Goal: Information Seeking & Learning: Learn about a topic

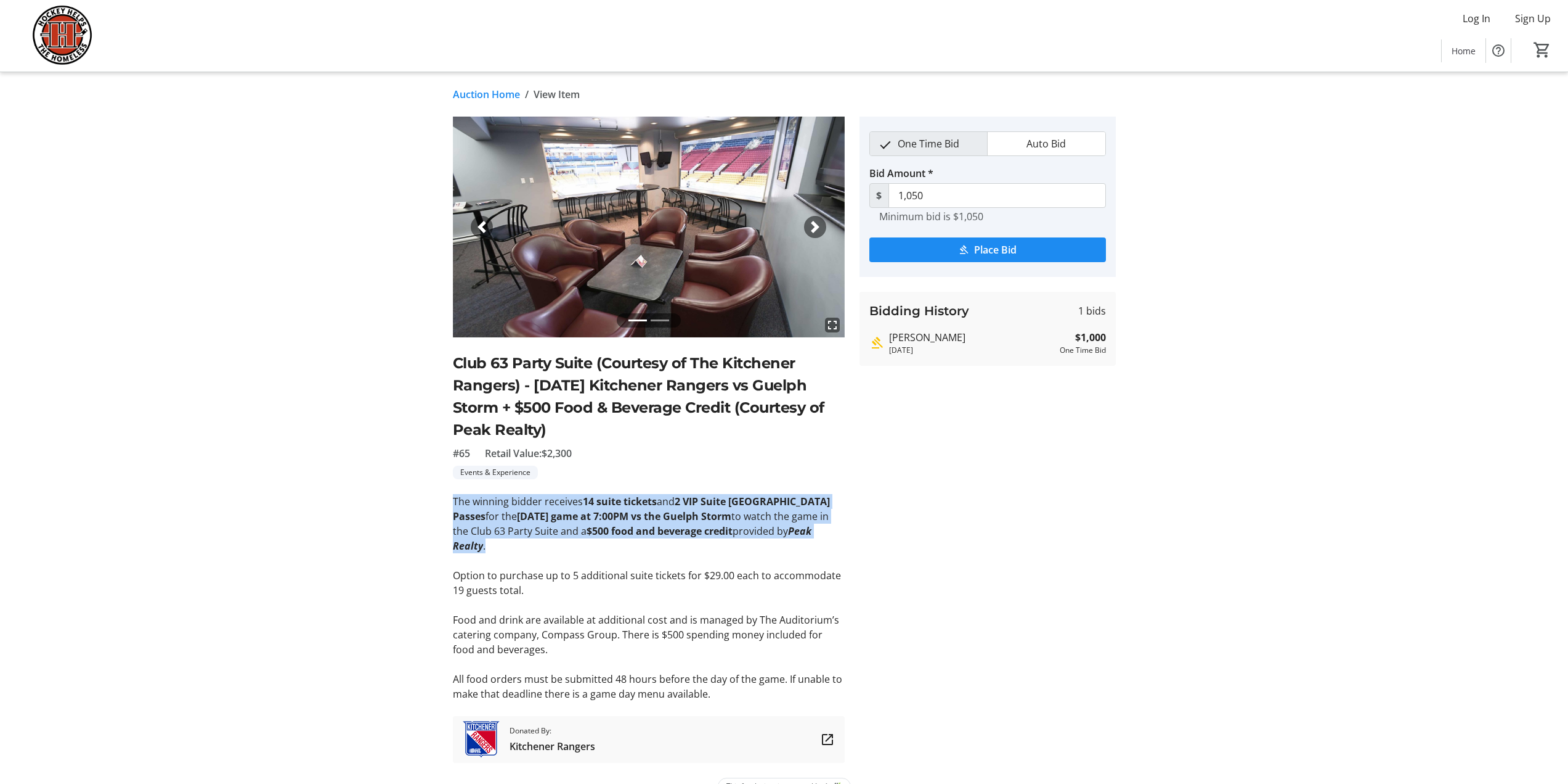
click at [501, 93] on link "Auction Home" at bounding box center [487, 94] width 67 height 15
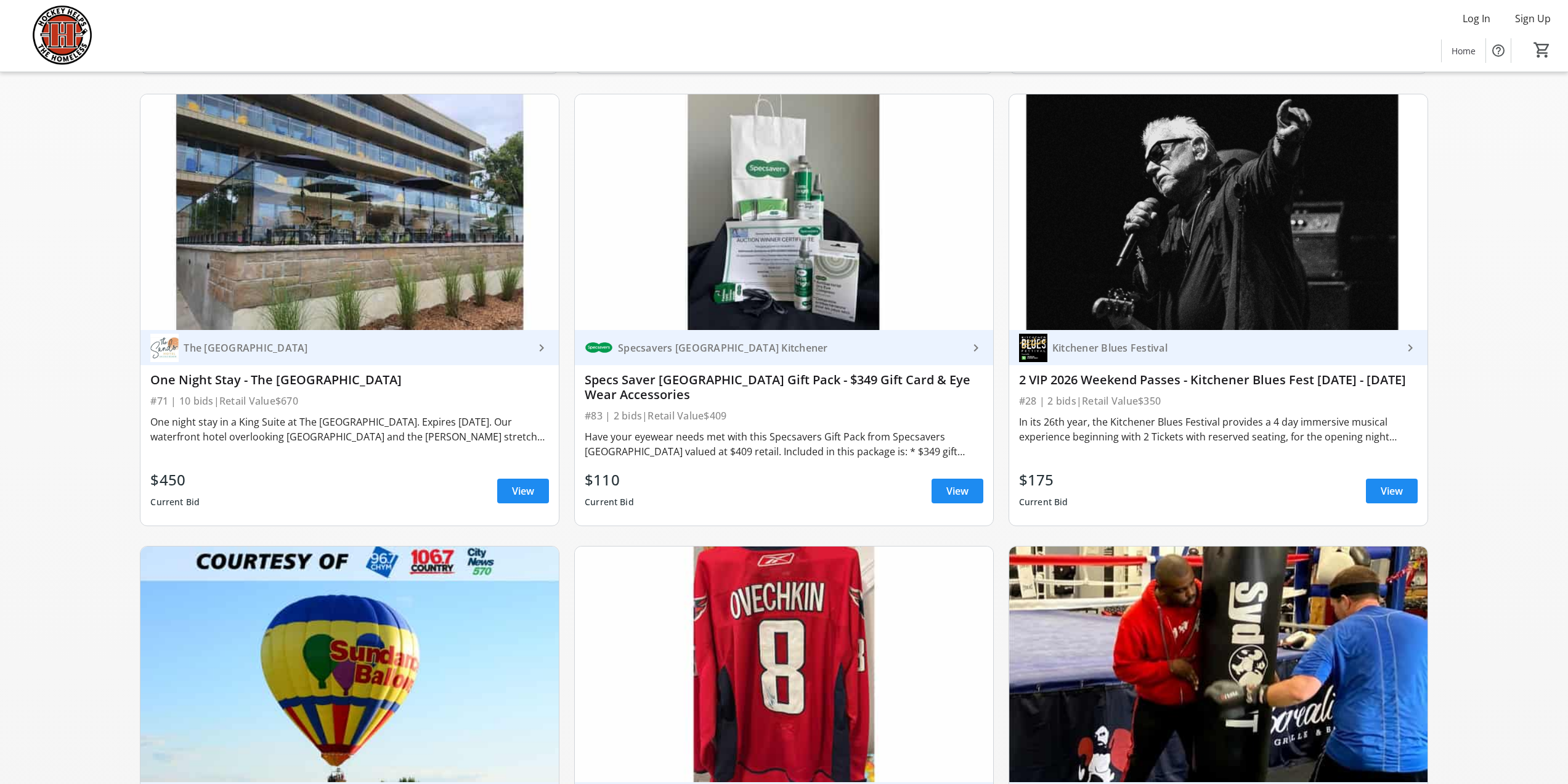
scroll to position [1480, 0]
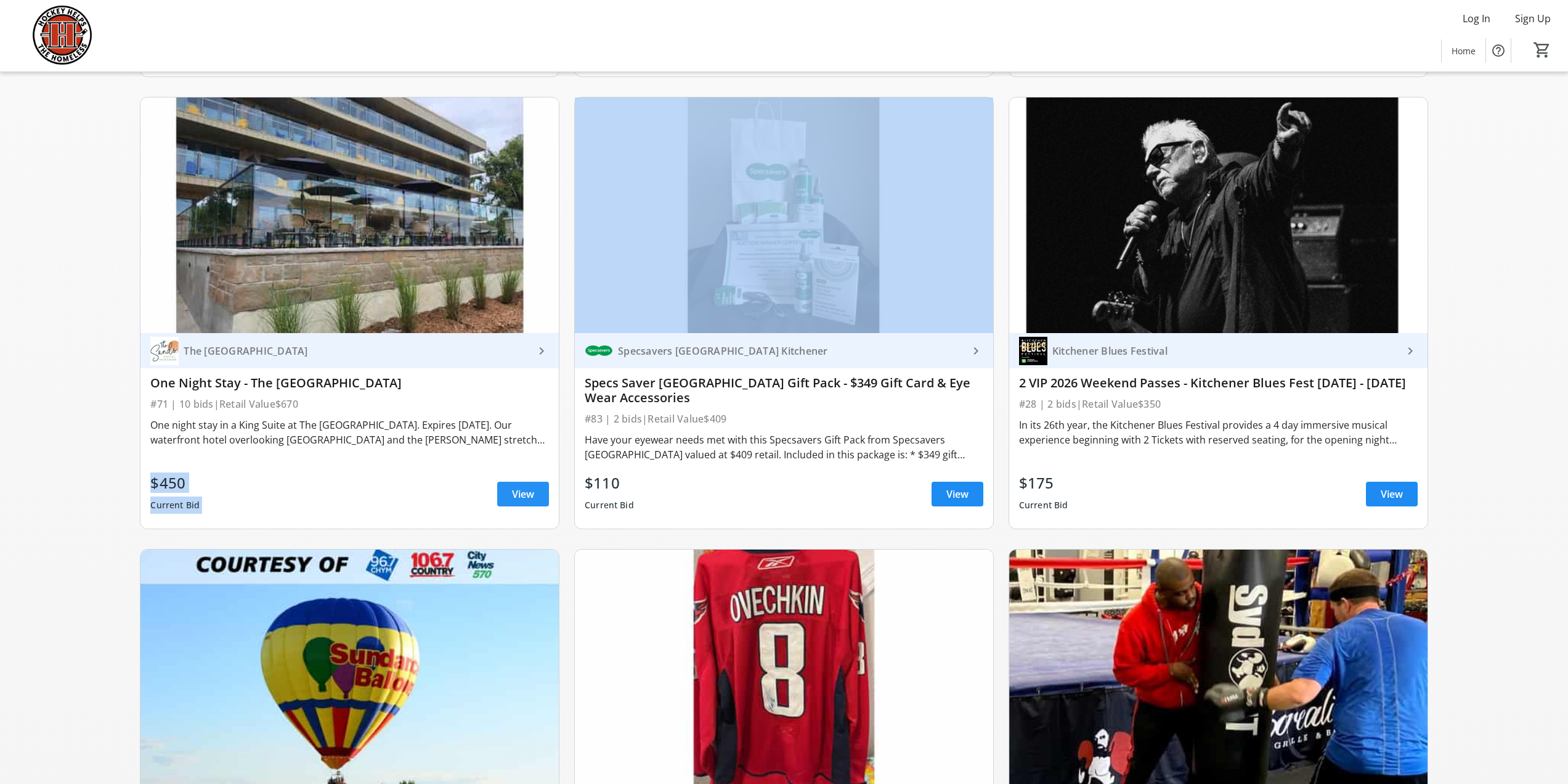
drag, startPoint x: 531, startPoint y: 454, endPoint x: 531, endPoint y: 464, distance: 10.0
click at [531, 460] on div "The [GEOGRAPHIC_DATA] keyboard_arrow_right One Night Stay - The [GEOGRAPHIC_DAT…" at bounding box center [350, 431] width 419 height 195
click at [528, 487] on span "View" at bounding box center [523, 494] width 22 height 15
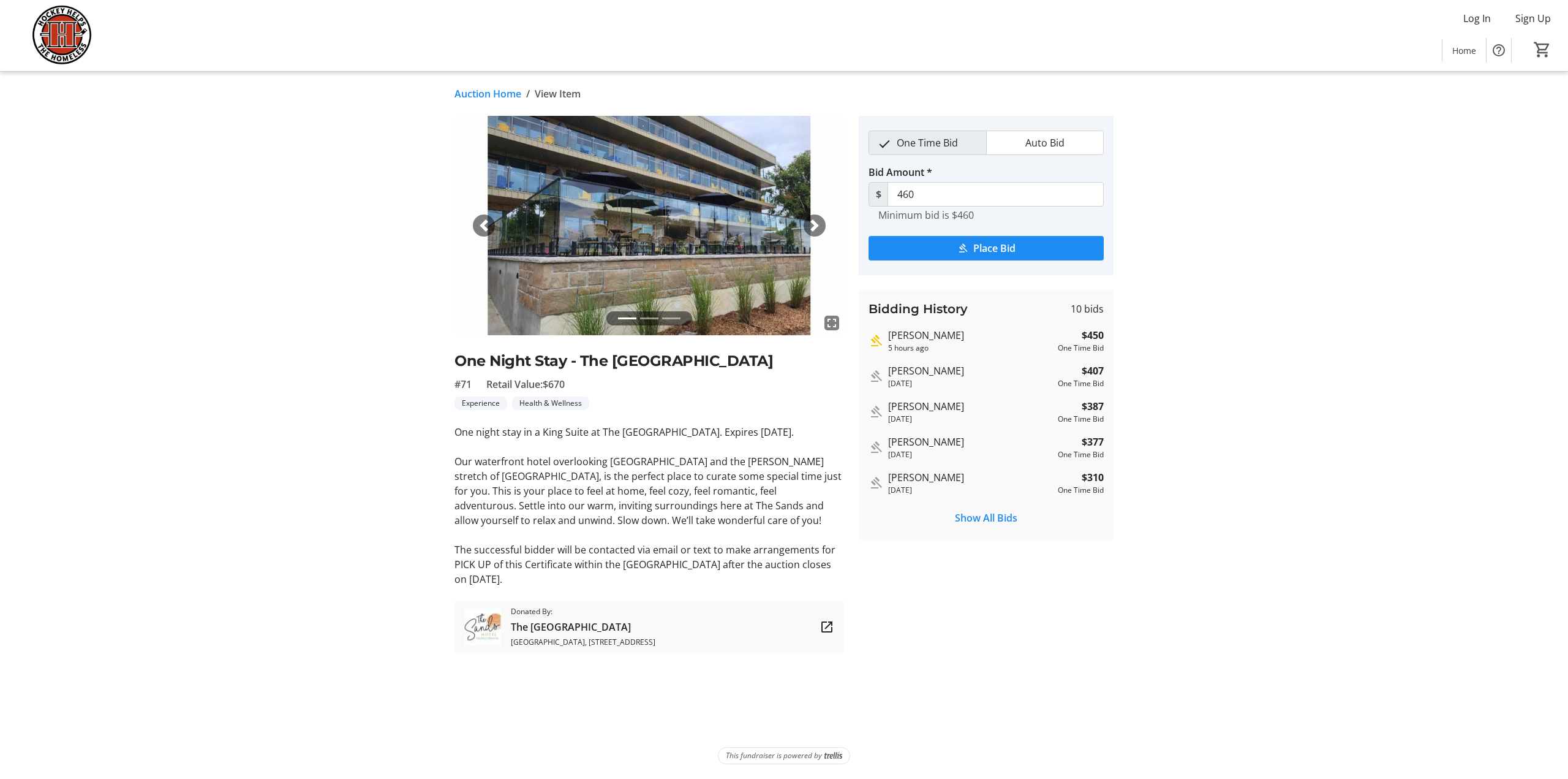
click at [486, 88] on link "Auction Home" at bounding box center [488, 94] width 67 height 14
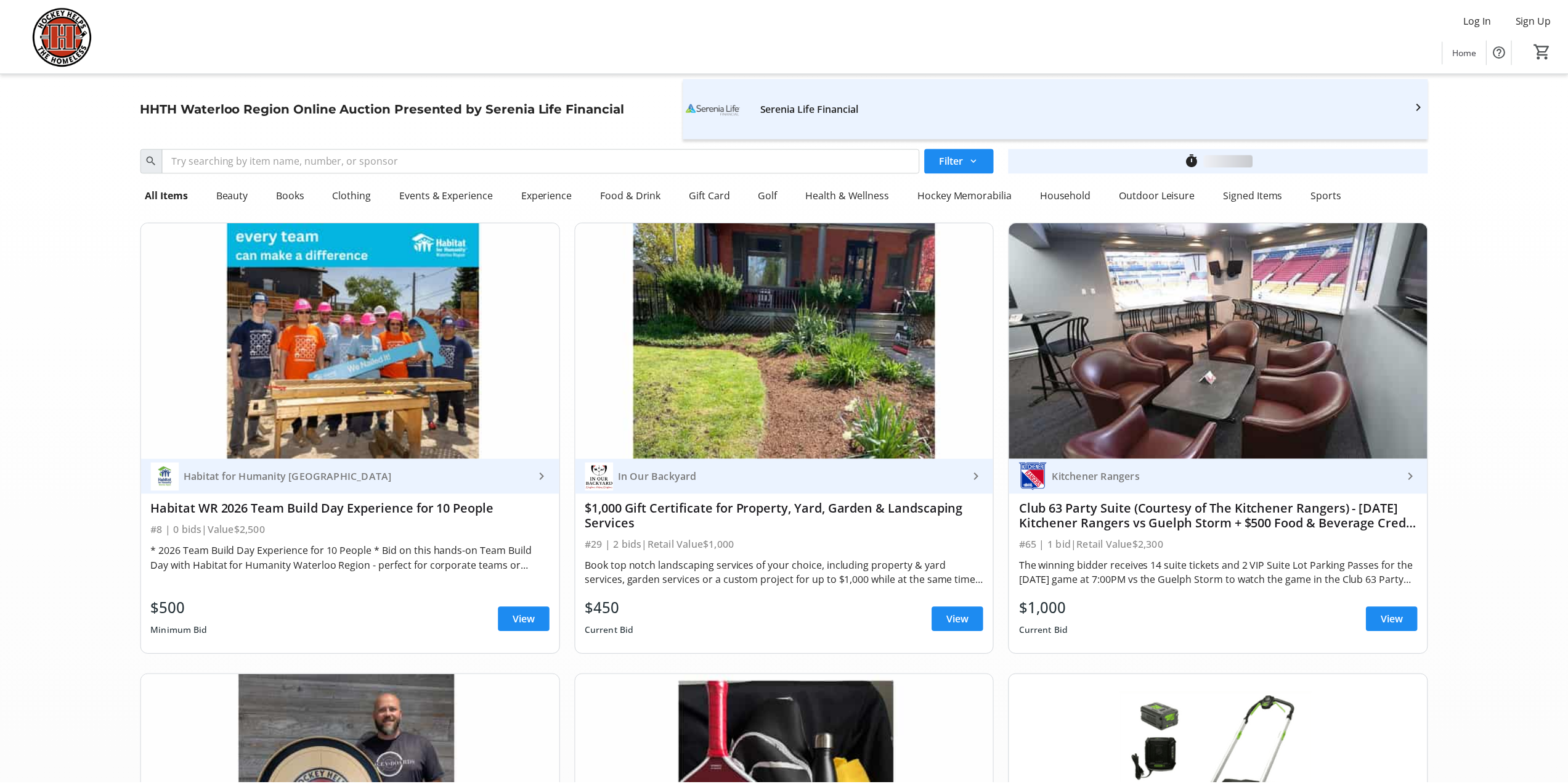
scroll to position [1480, 0]
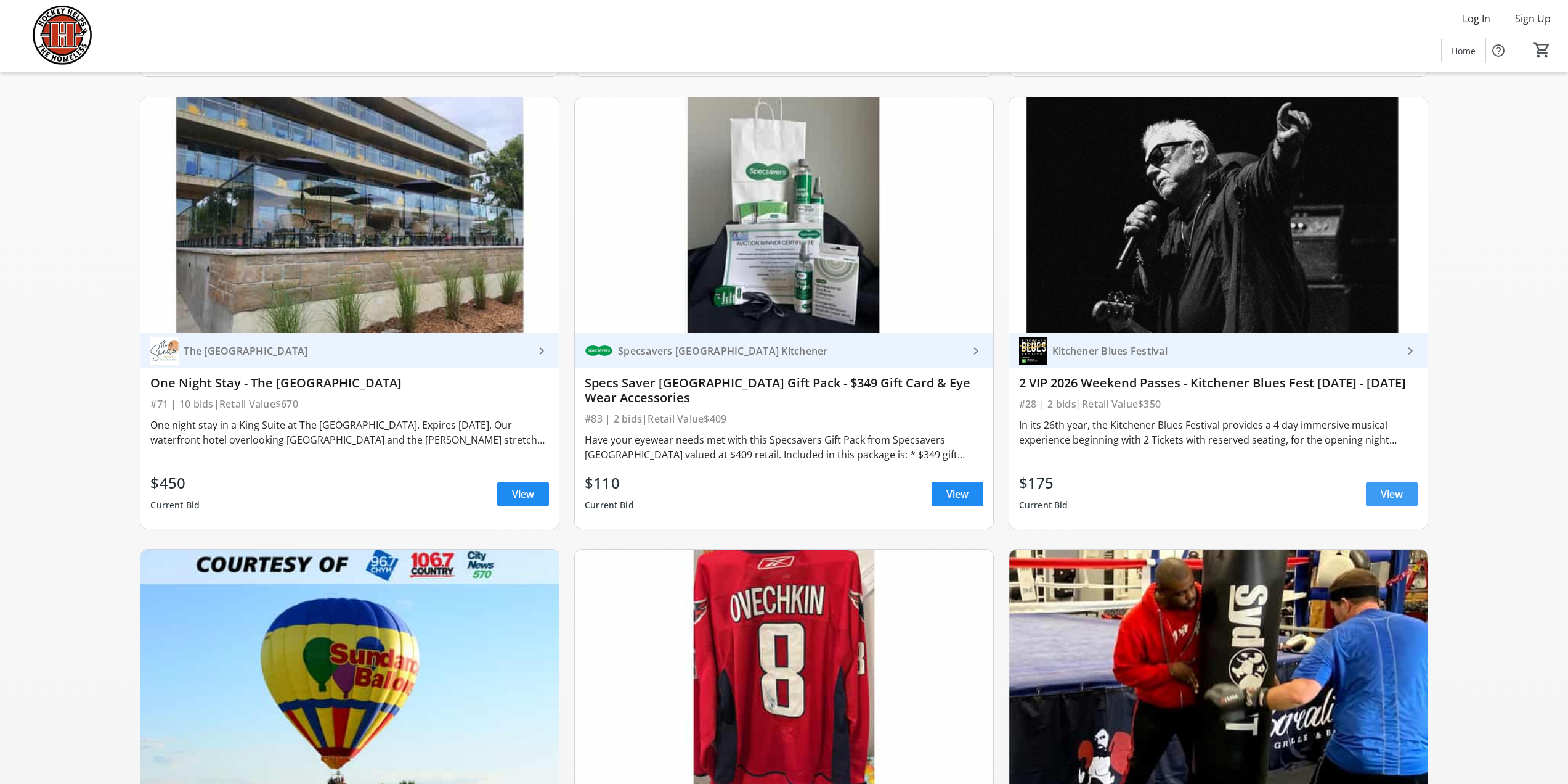
click at [1403, 487] on span "View" at bounding box center [1392, 494] width 22 height 15
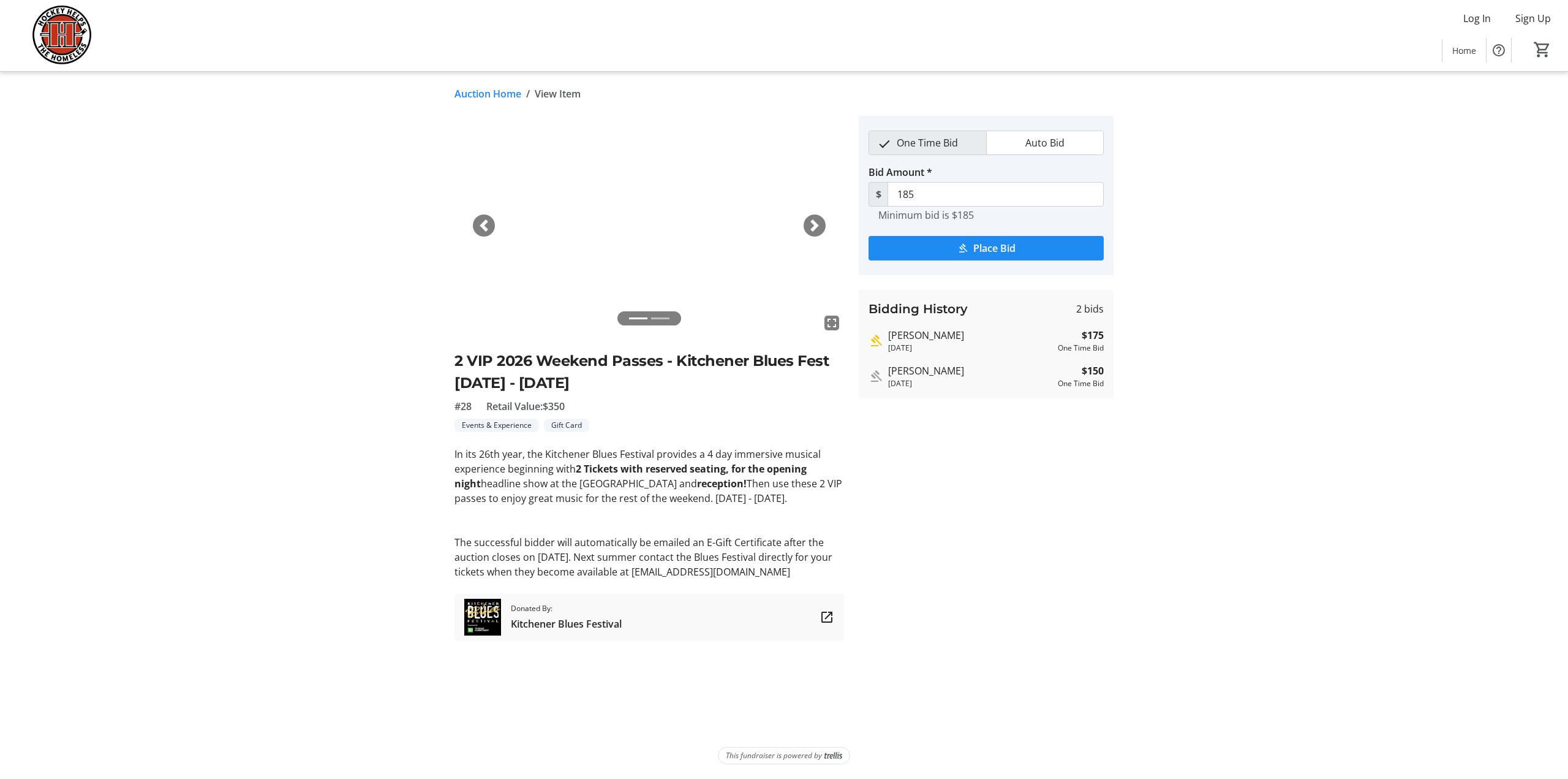
click at [488, 92] on link "Auction Home" at bounding box center [488, 94] width 67 height 14
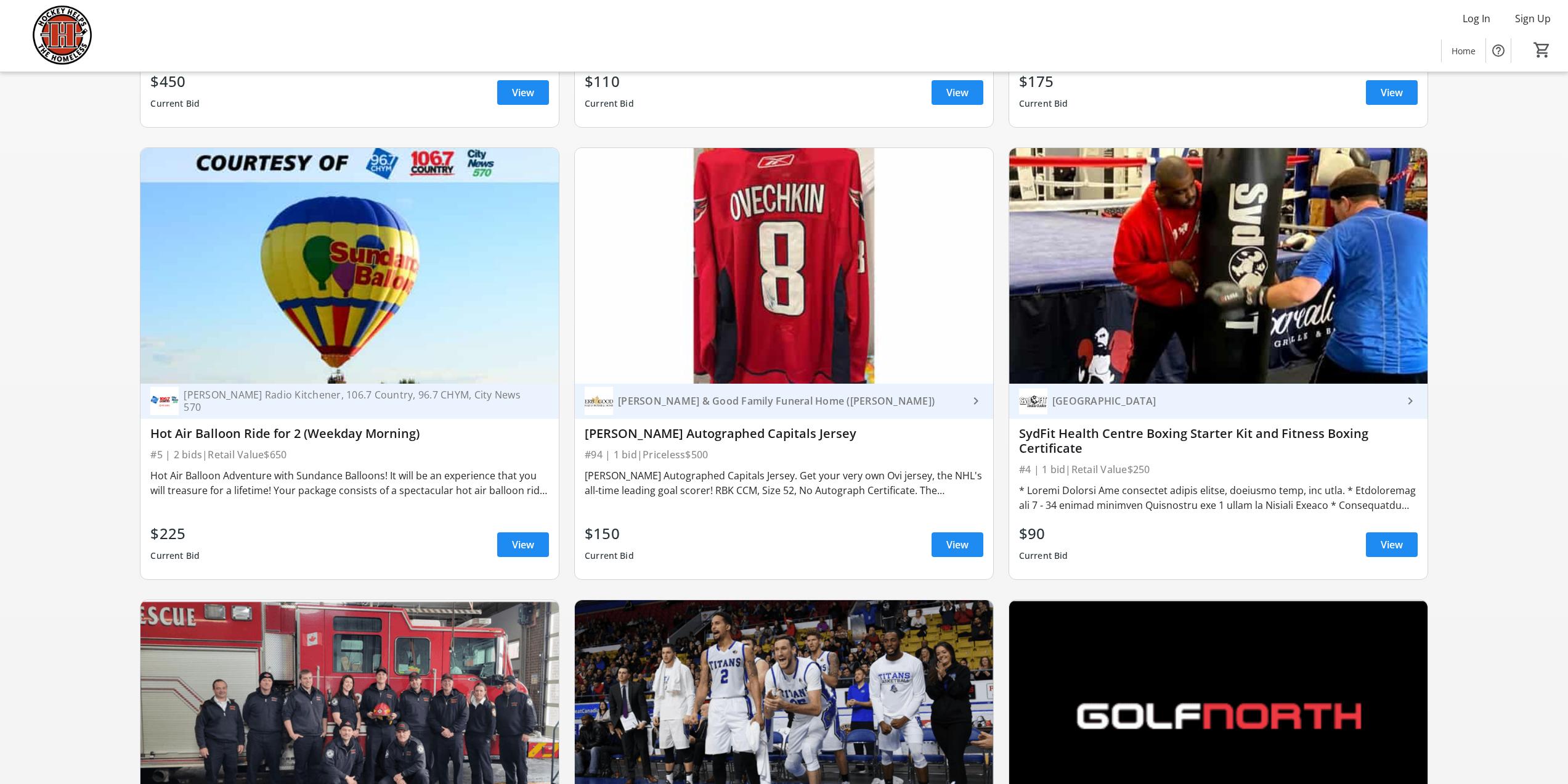
scroll to position [1911, 0]
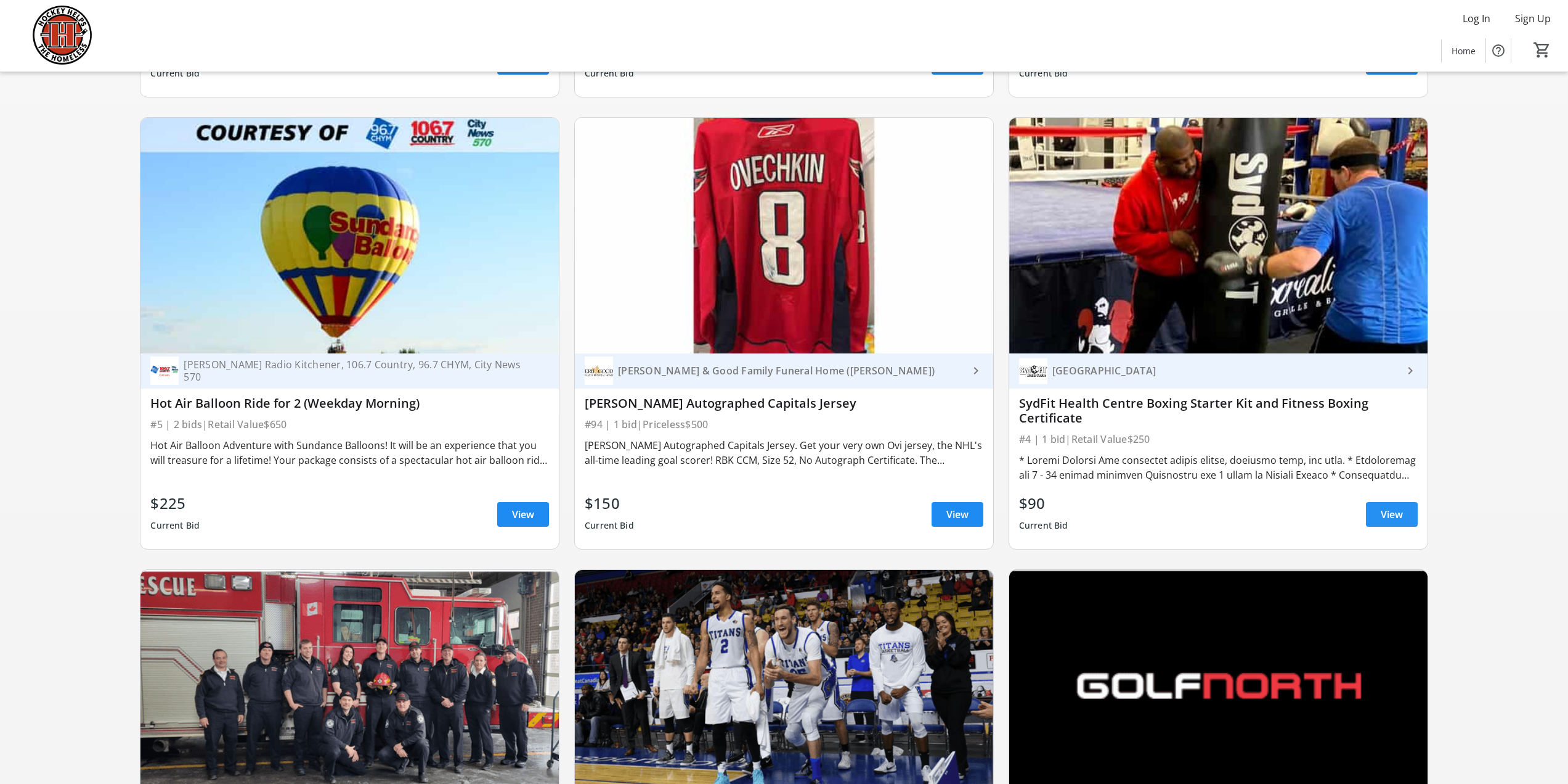
click at [1394, 507] on span "View" at bounding box center [1392, 514] width 22 height 15
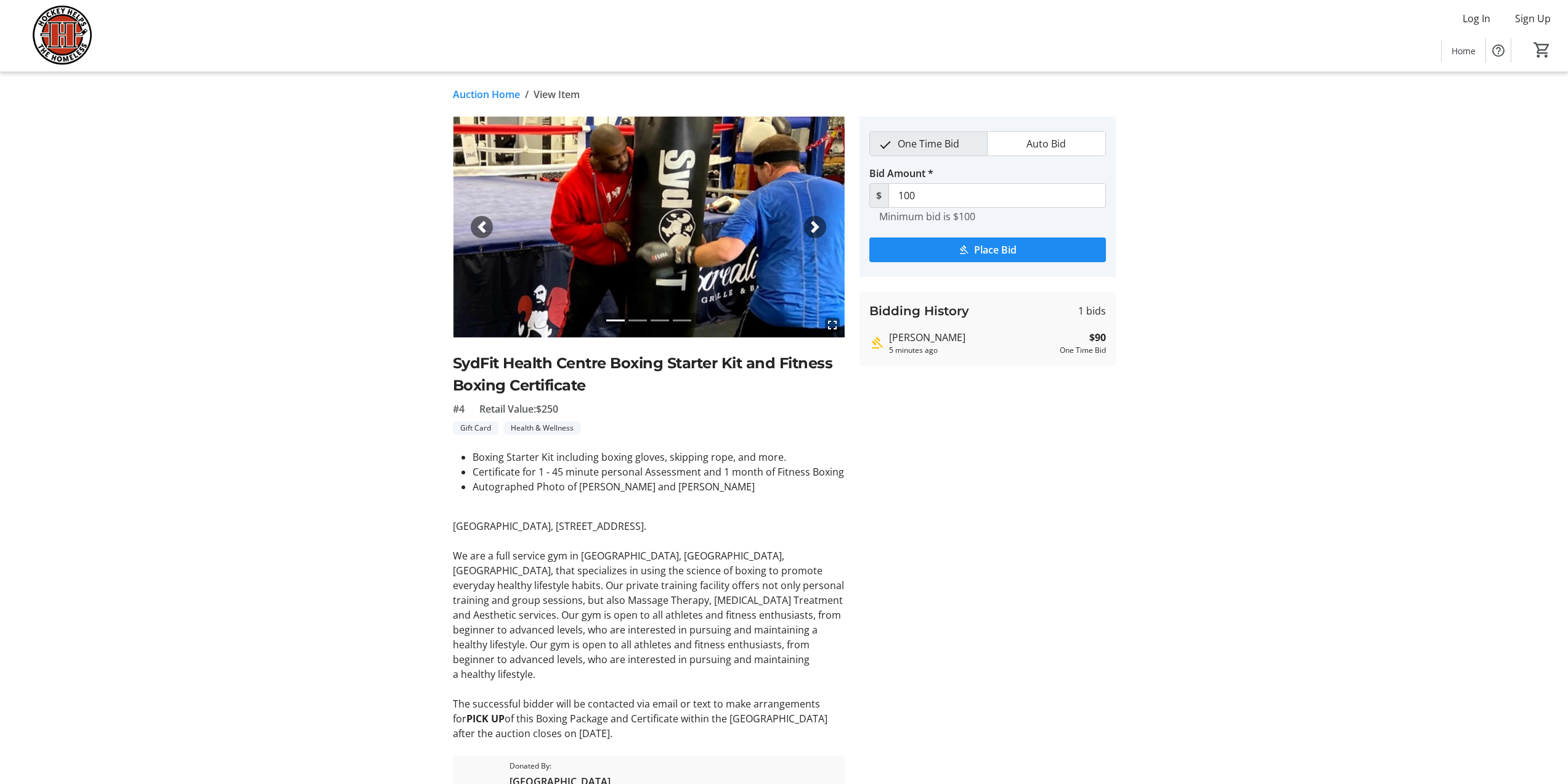
click at [492, 93] on link "Auction Home" at bounding box center [487, 94] width 67 height 15
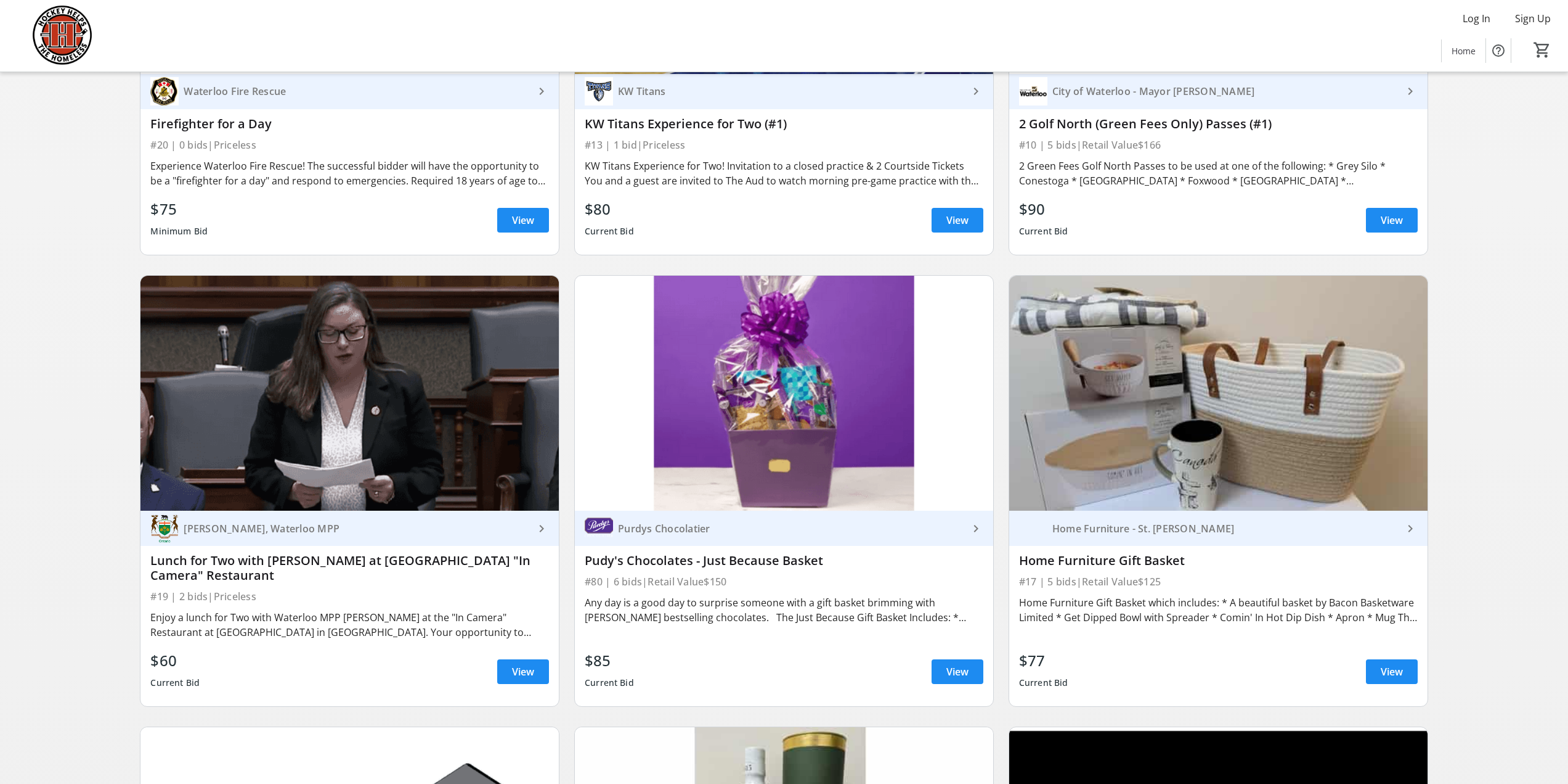
scroll to position [2652, 0]
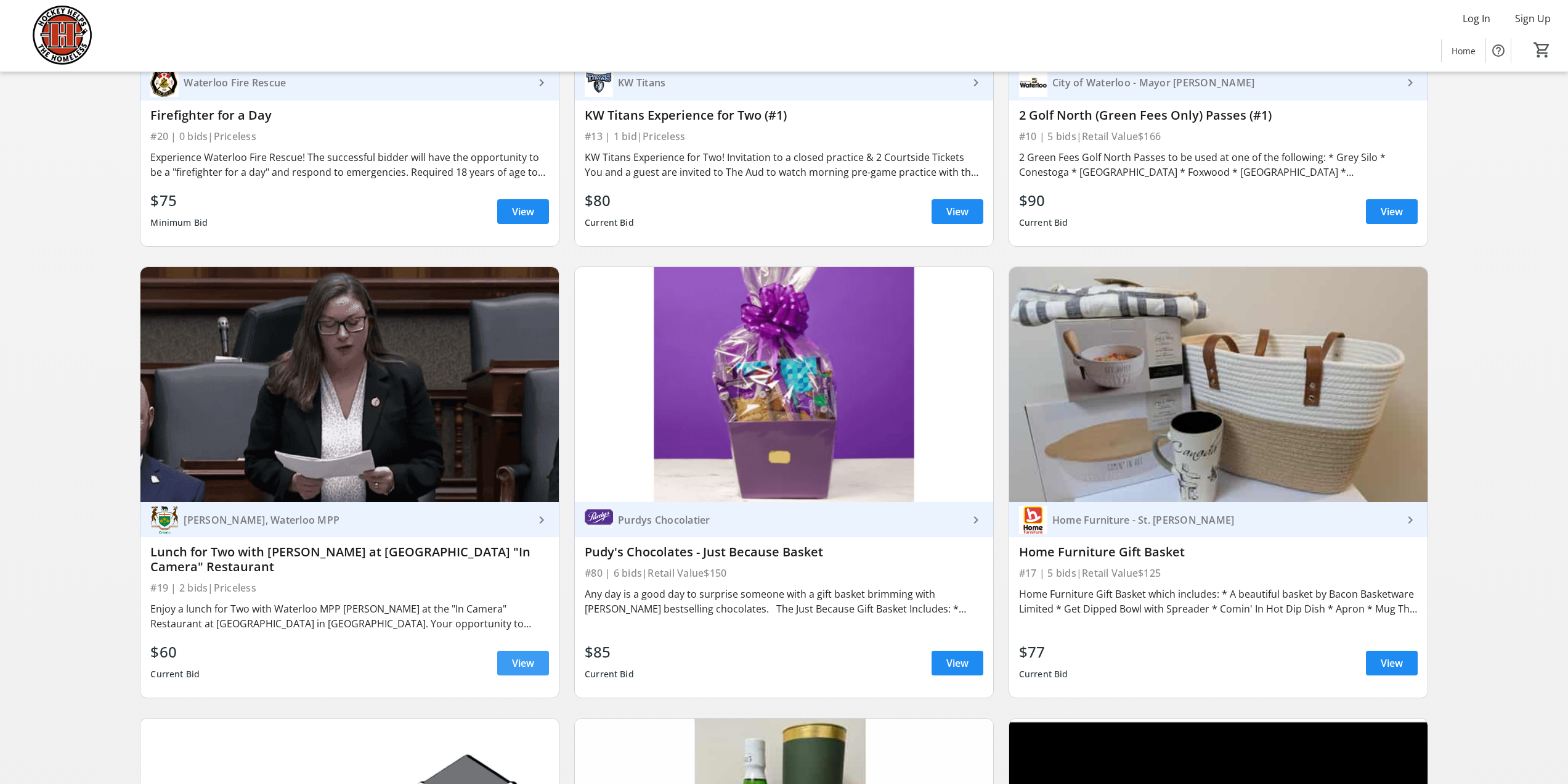
click at [542, 650] on span at bounding box center [523, 662] width 52 height 30
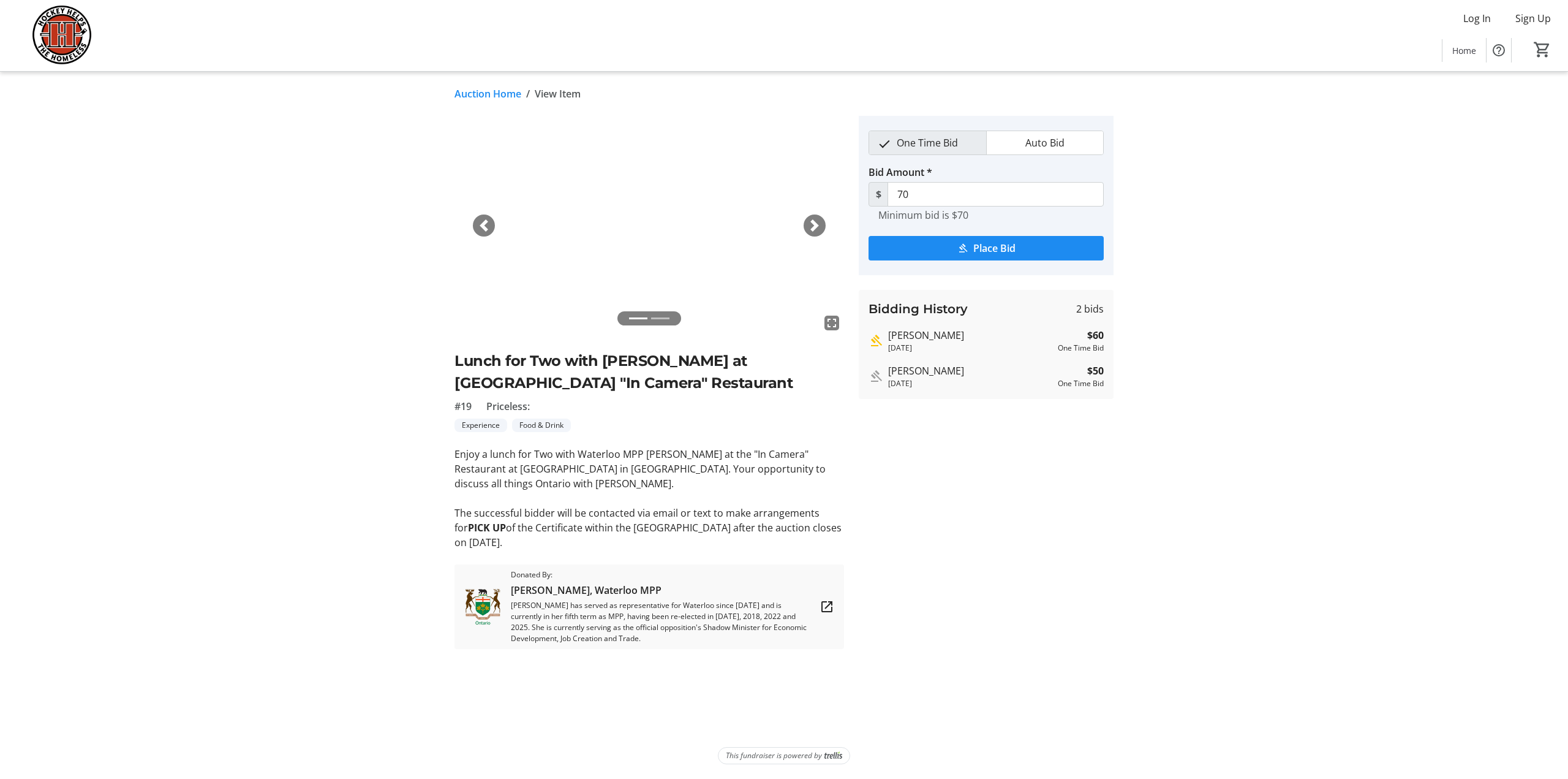
click at [496, 94] on link "Auction Home" at bounding box center [488, 94] width 67 height 14
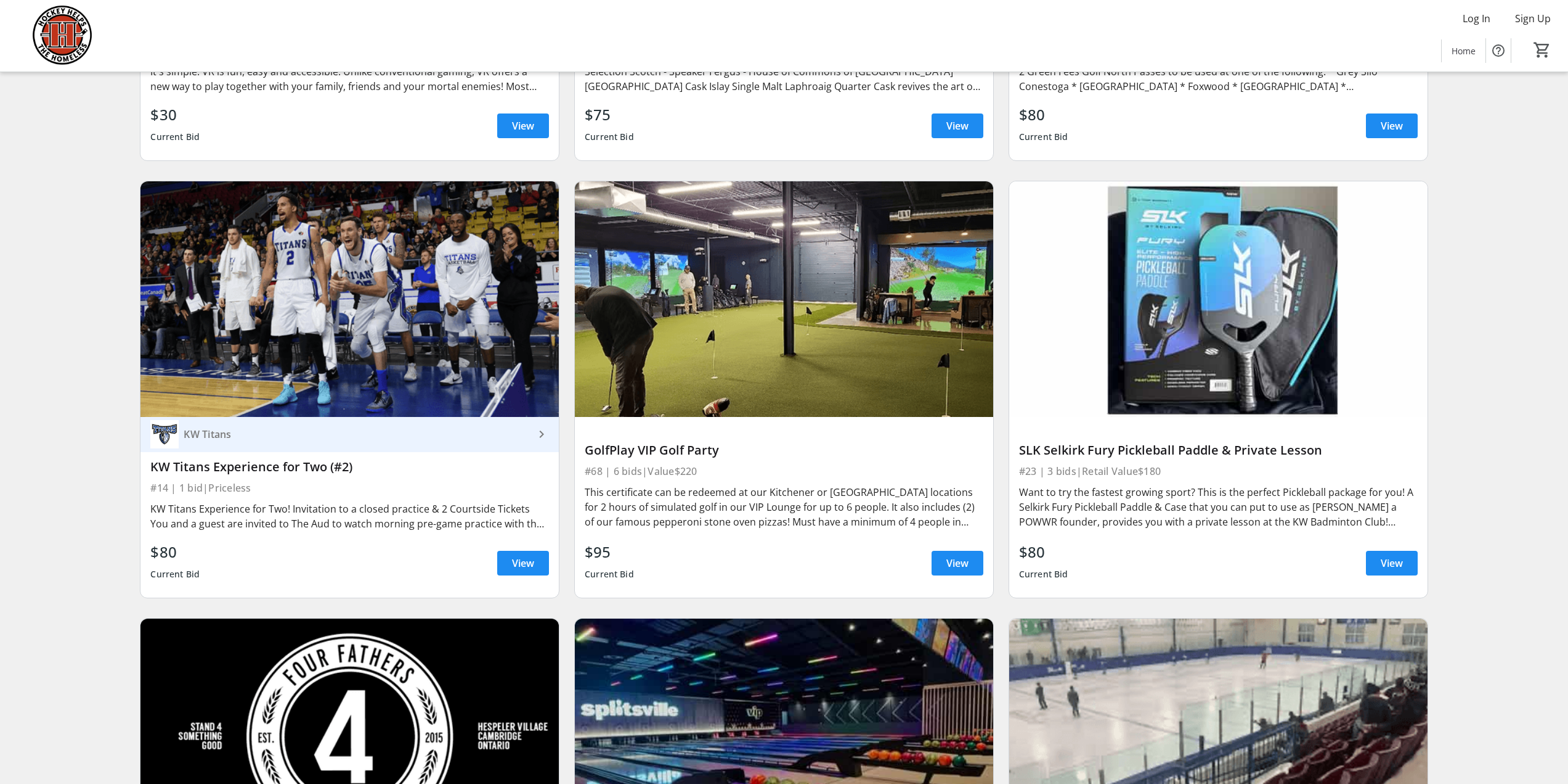
scroll to position [3637, 0]
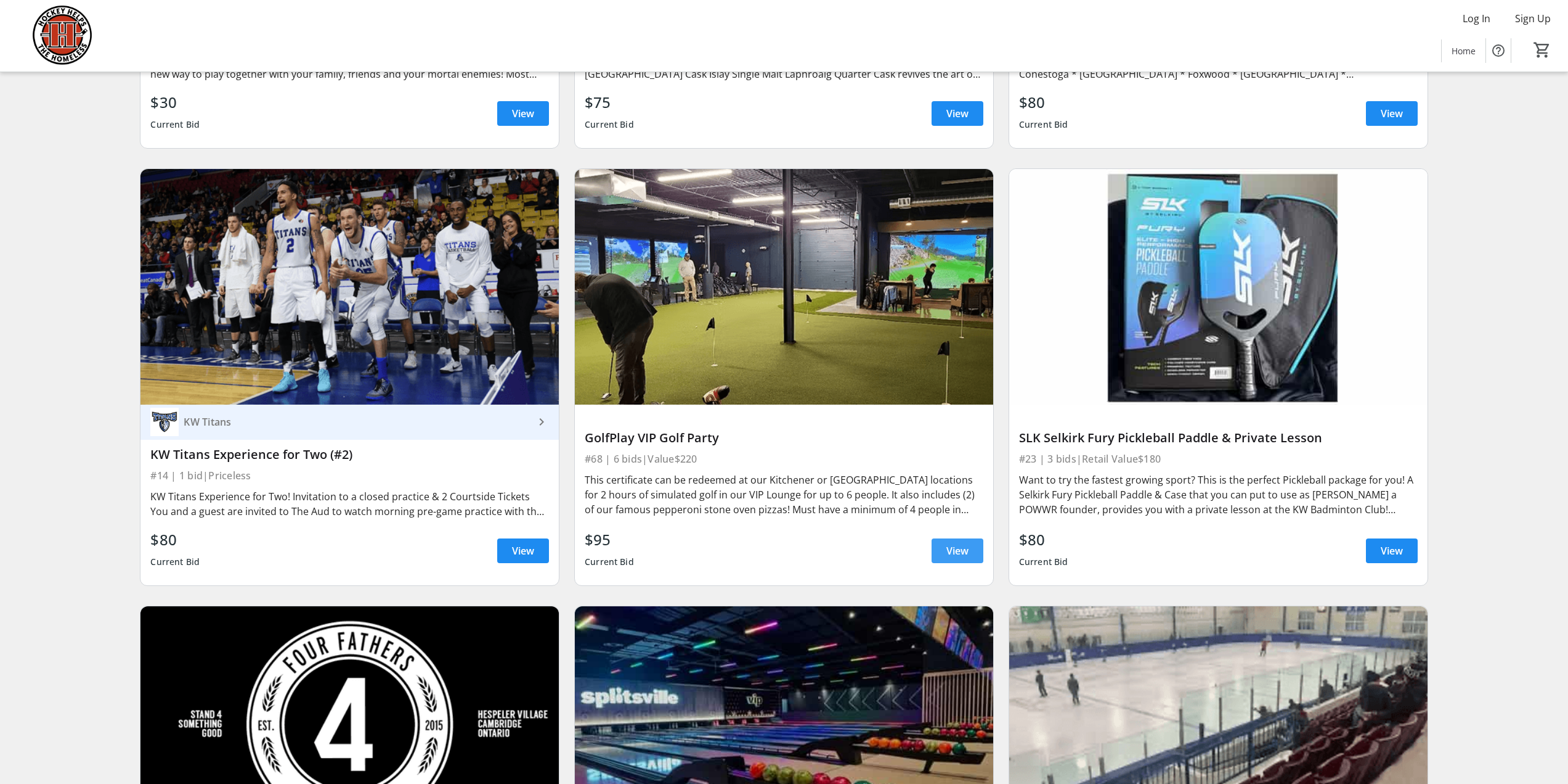
click at [959, 543] on span "View" at bounding box center [958, 551] width 22 height 15
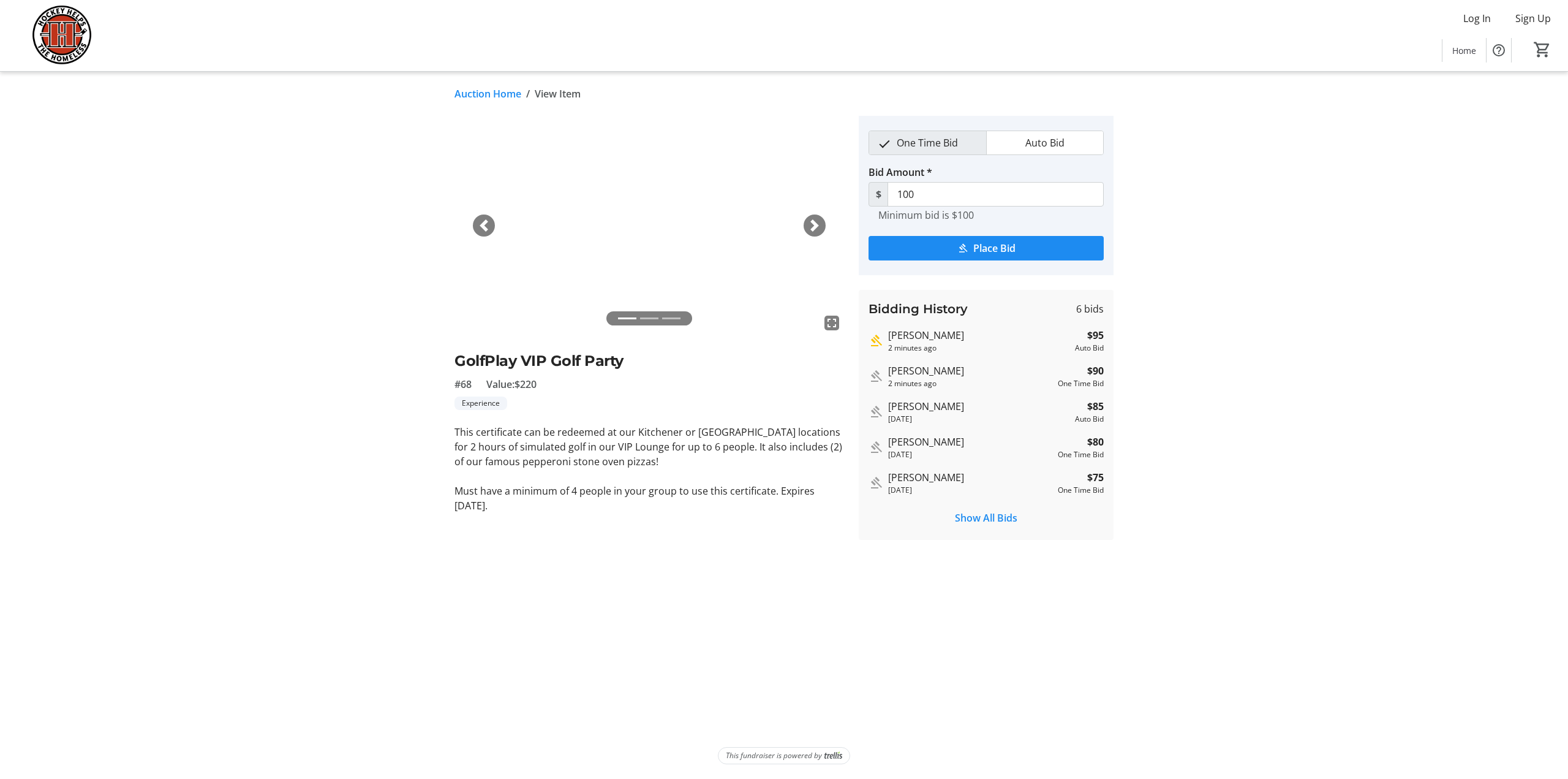
click at [477, 92] on link "Auction Home" at bounding box center [488, 94] width 67 height 14
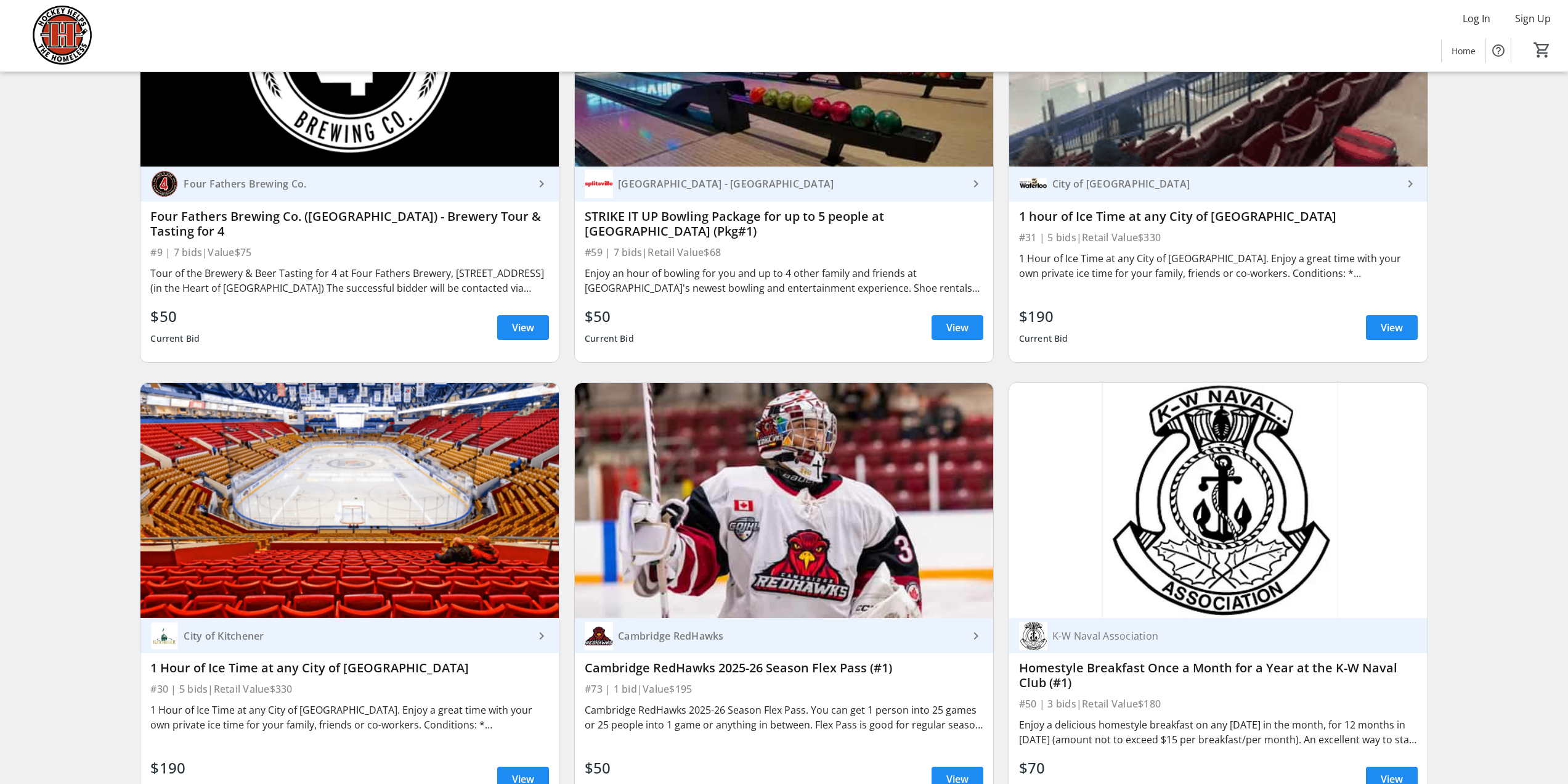
scroll to position [4316, 0]
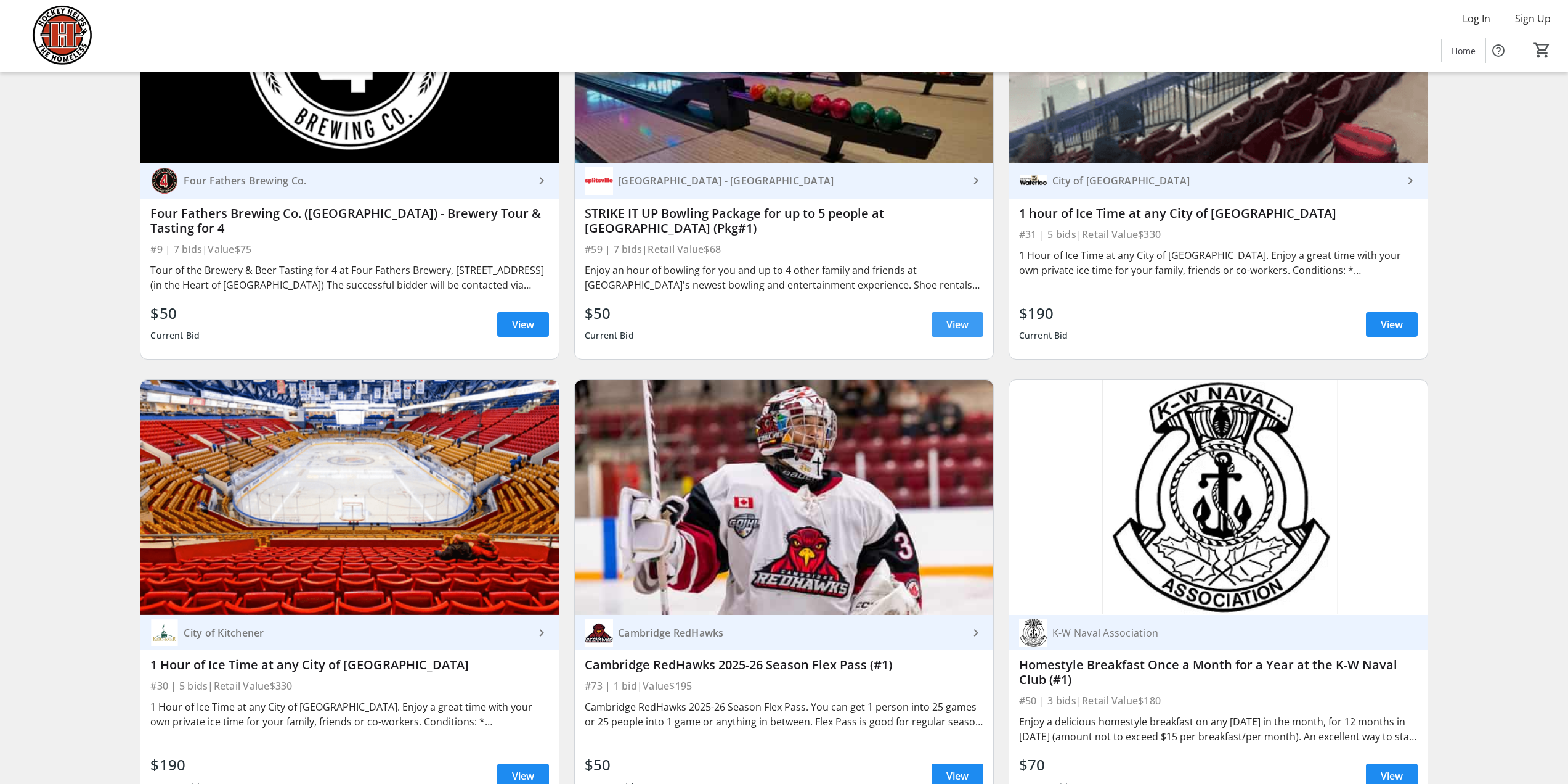
click at [964, 317] on span "View" at bounding box center [958, 324] width 22 height 15
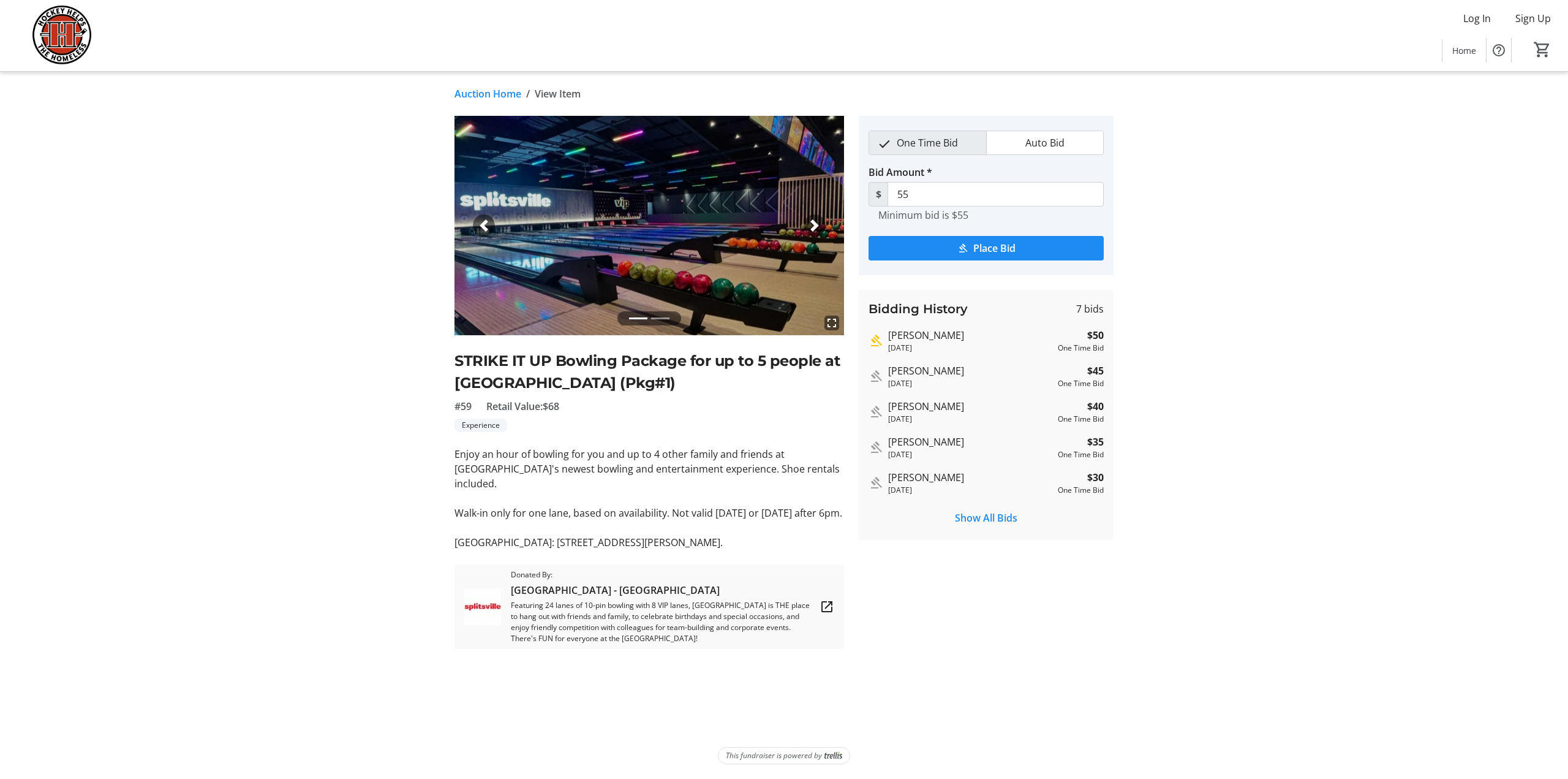
click at [484, 90] on link "Auction Home" at bounding box center [488, 94] width 67 height 14
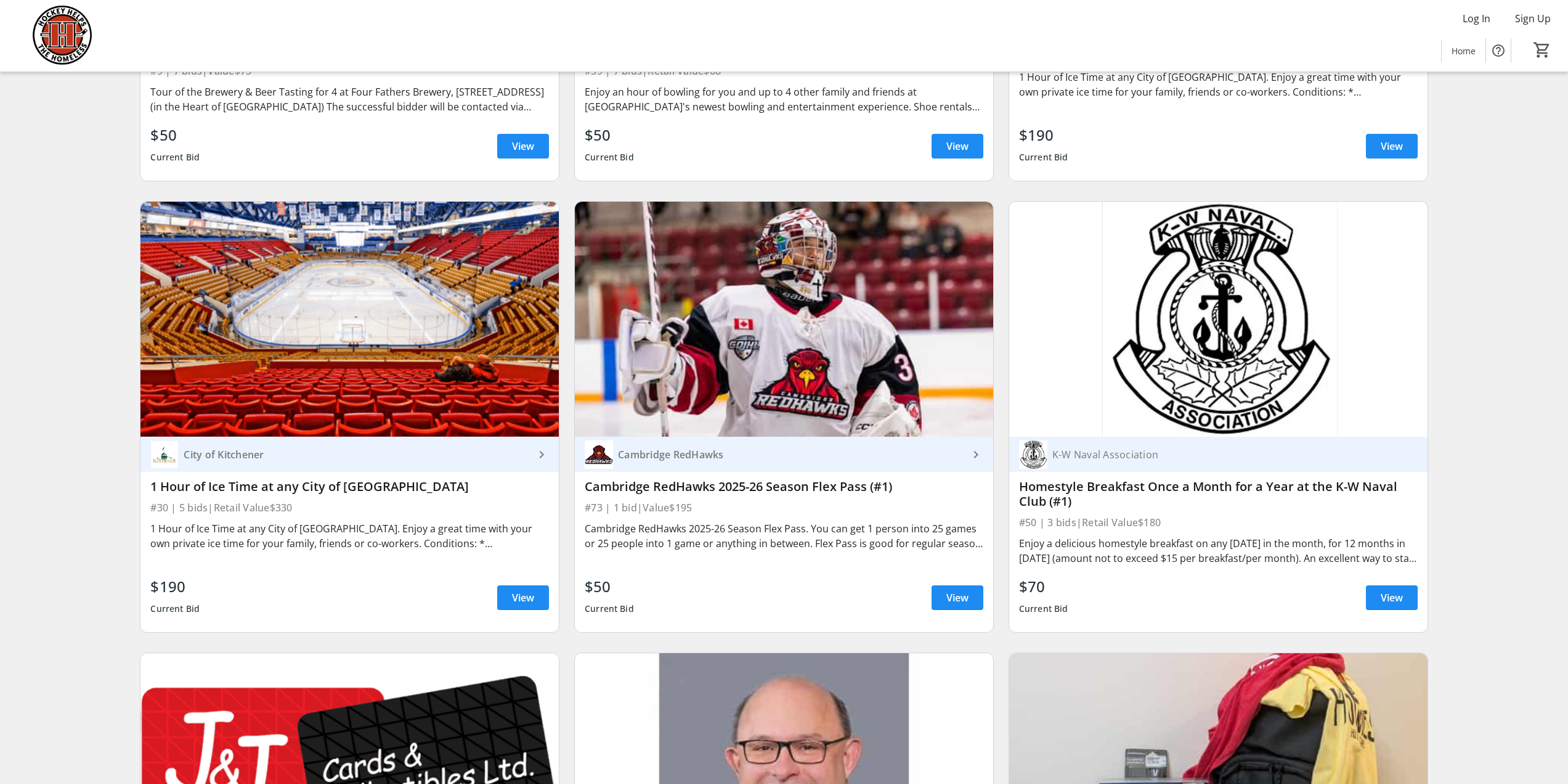
scroll to position [4501, 0]
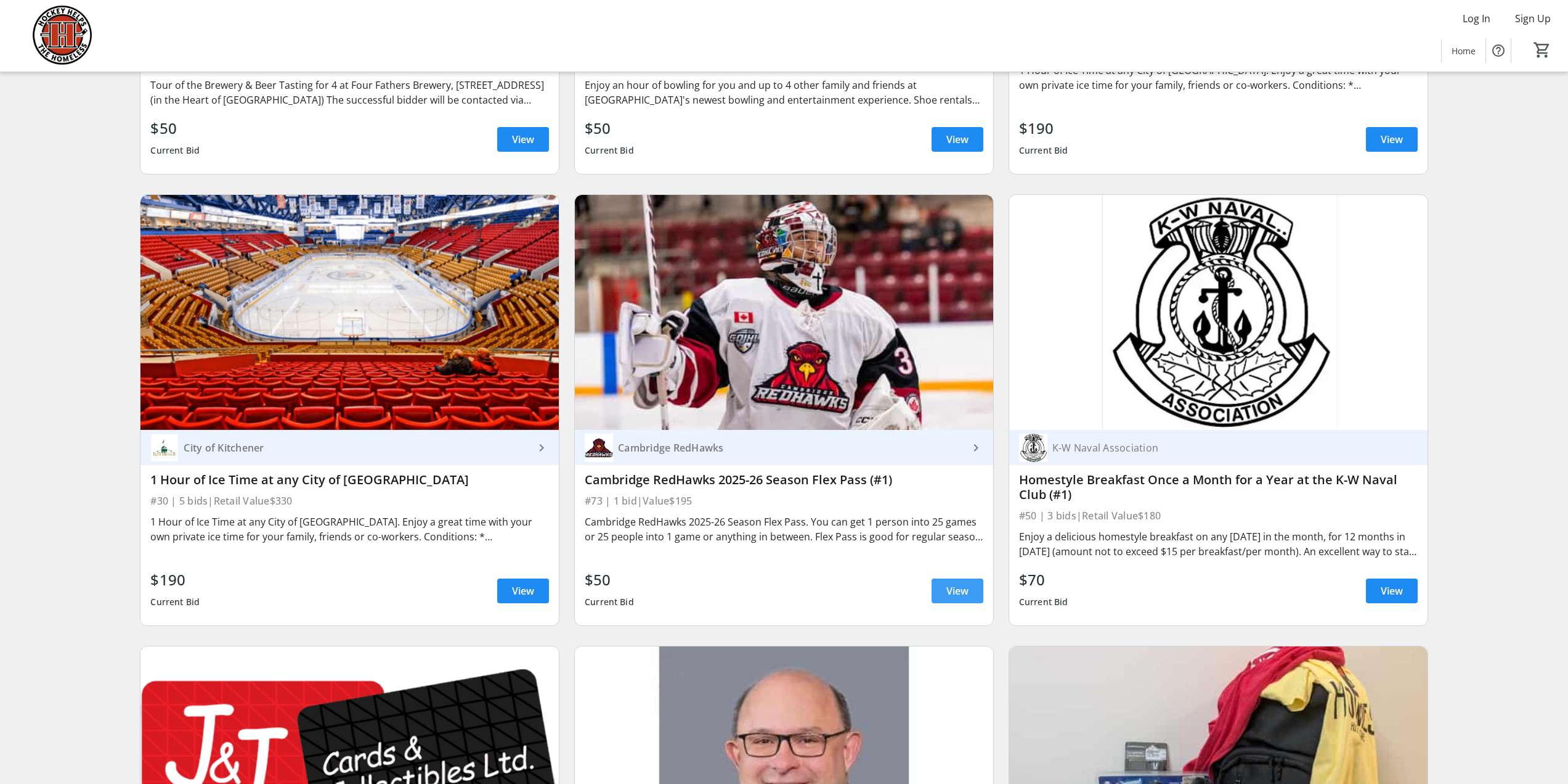
click at [966, 583] on span "View" at bounding box center [958, 590] width 22 height 15
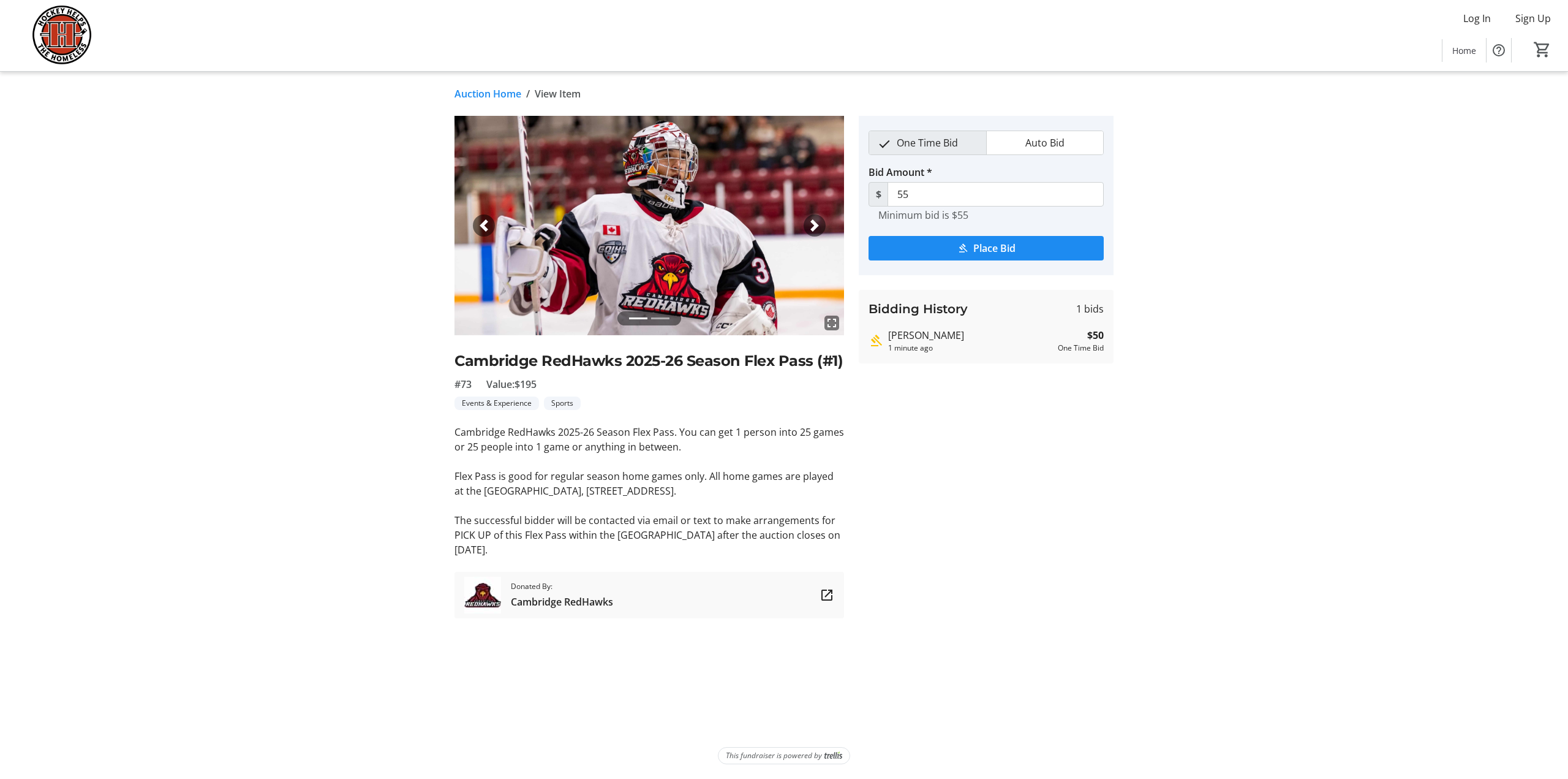
click at [491, 92] on link "Auction Home" at bounding box center [488, 94] width 67 height 14
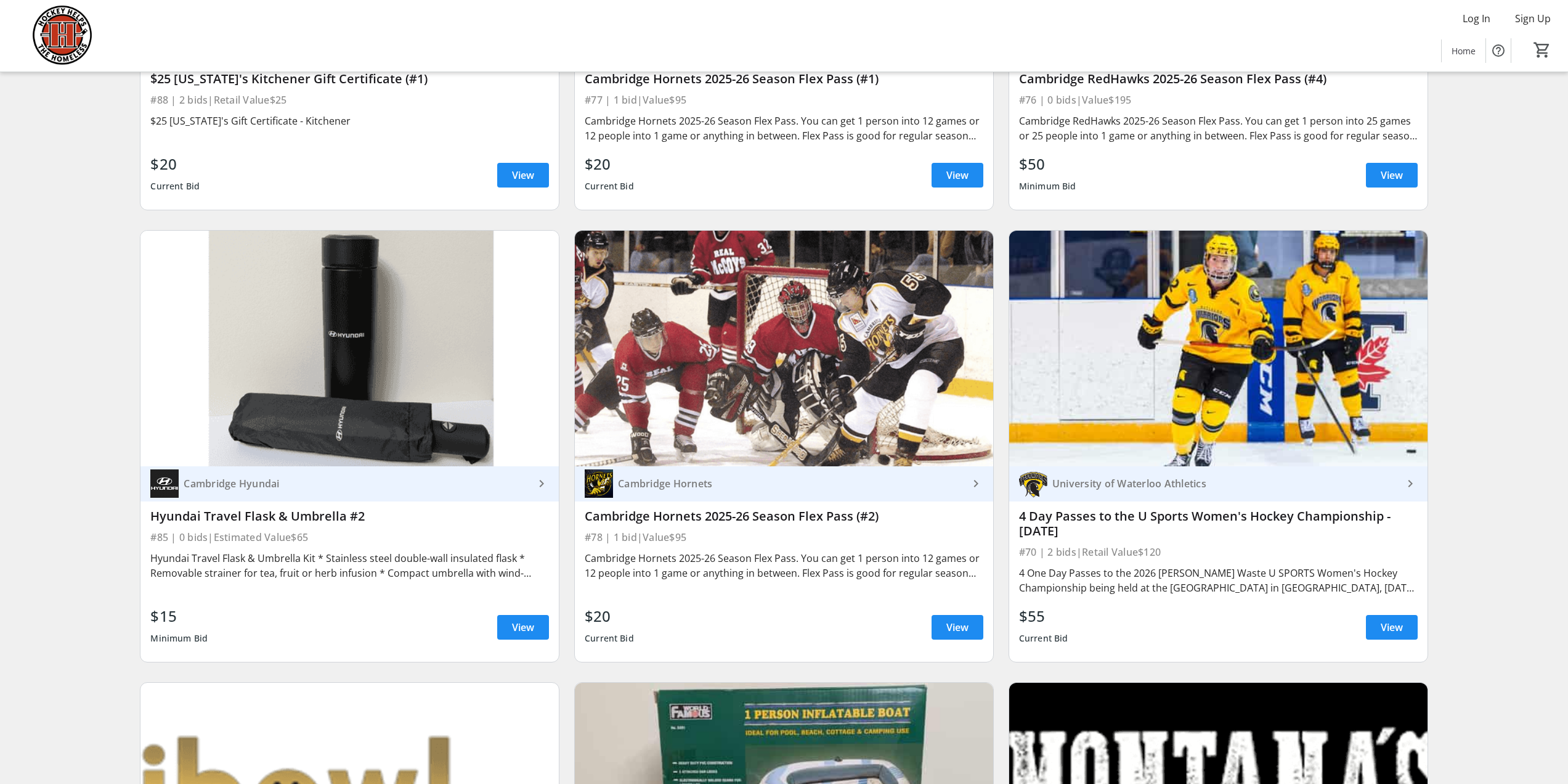
scroll to position [11201, 0]
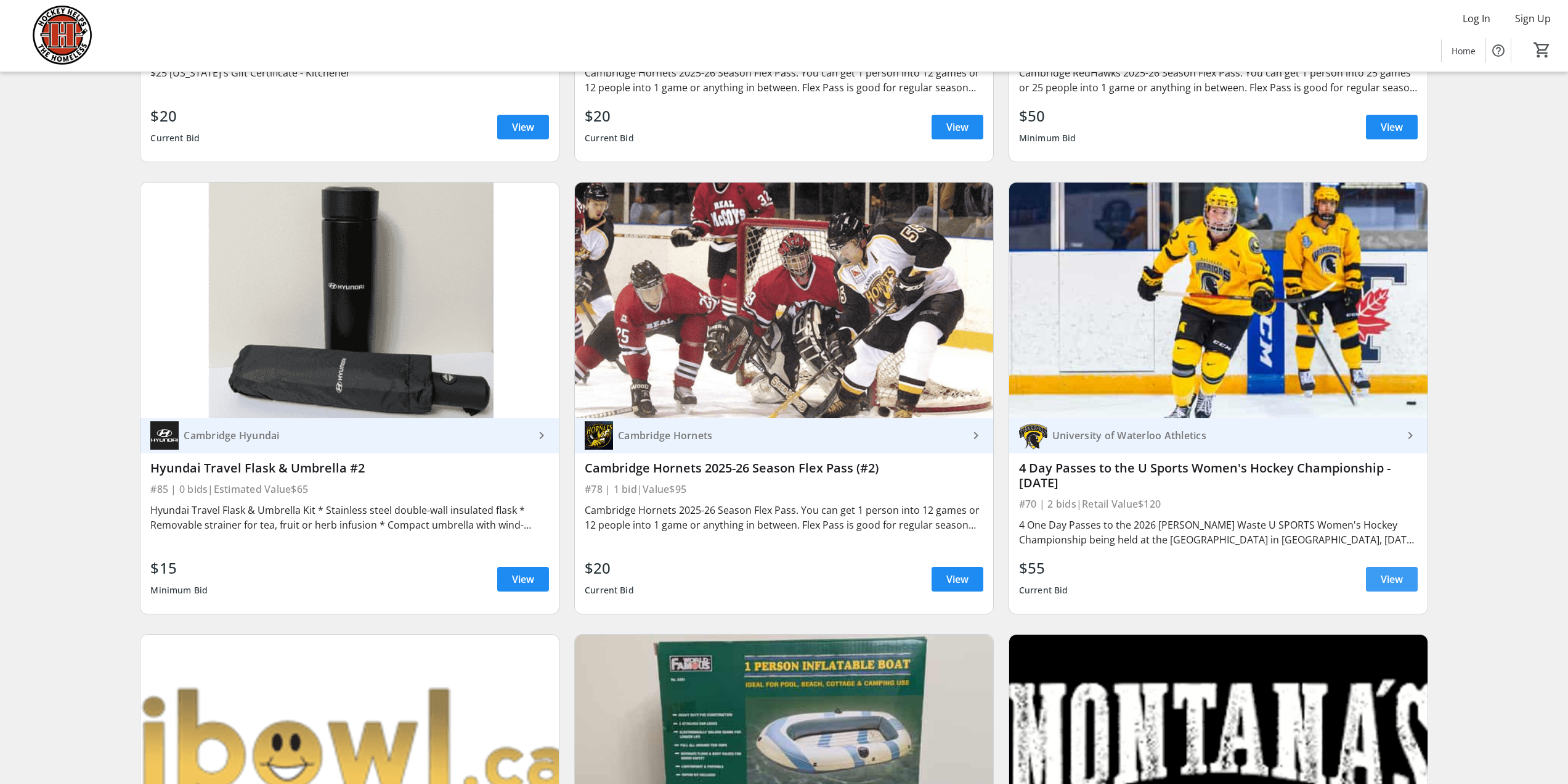
click at [1396, 571] on span "View" at bounding box center [1392, 579] width 22 height 15
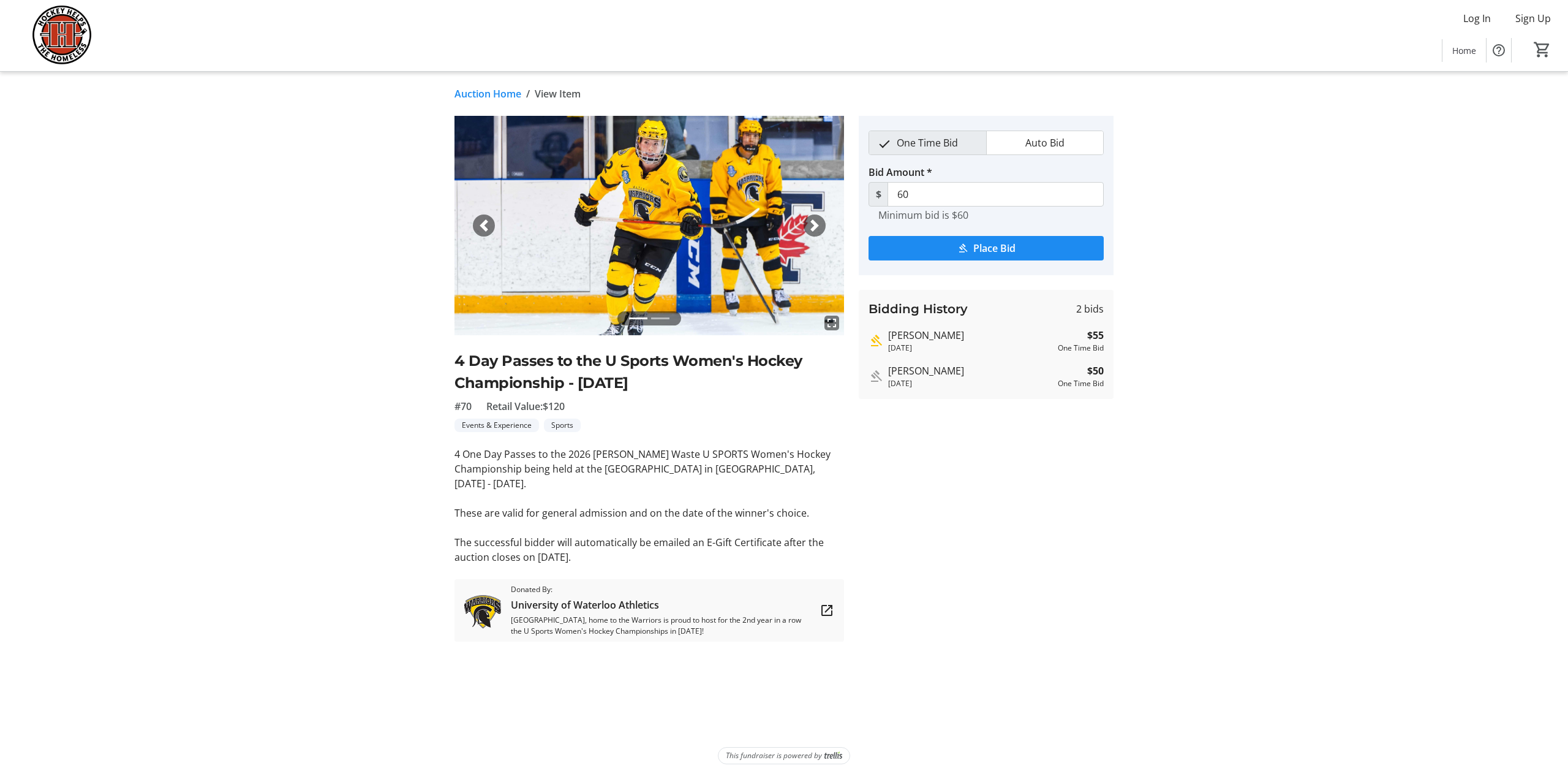
click at [492, 92] on link "Auction Home" at bounding box center [488, 94] width 67 height 14
